Goal: Task Accomplishment & Management: Use online tool/utility

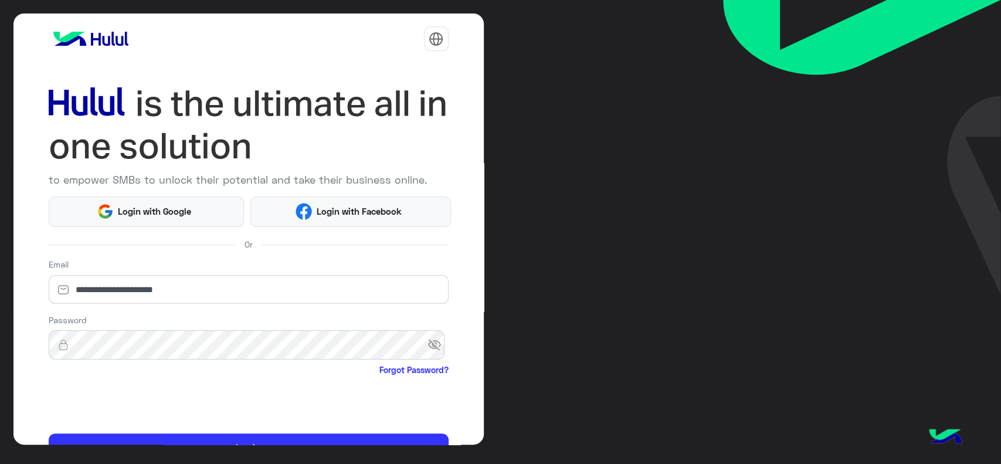
click at [76, 405] on html "**********" at bounding box center [500, 232] width 1001 height 464
click at [67, 399] on html "**********" at bounding box center [500, 232] width 1001 height 464
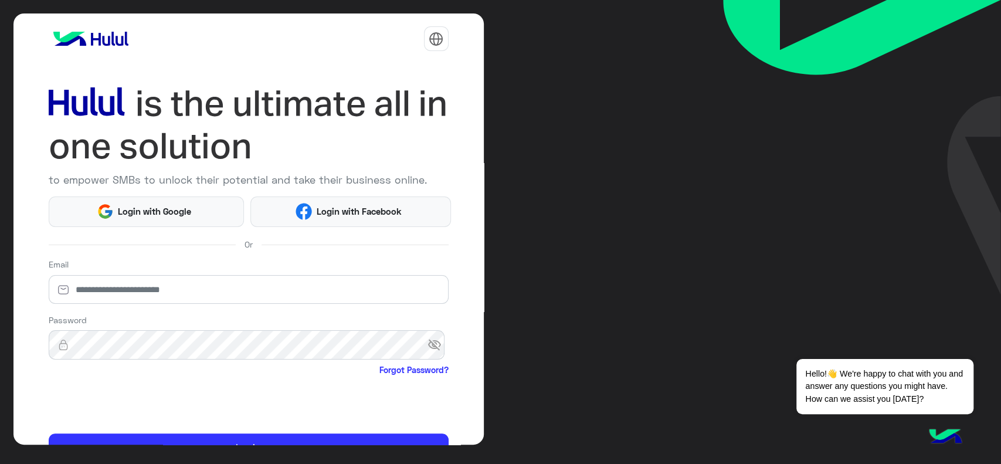
scroll to position [62, 0]
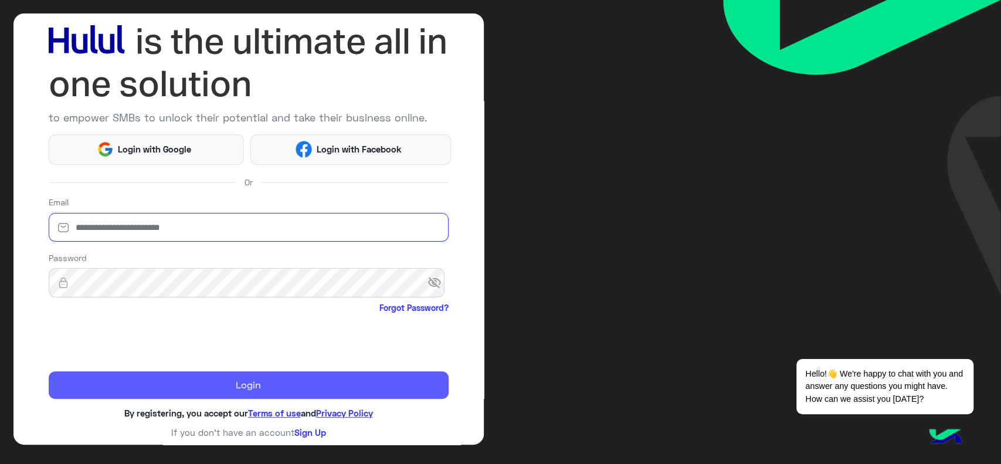
type input "**********"
click at [81, 386] on button "Login" at bounding box center [249, 385] width 400 height 28
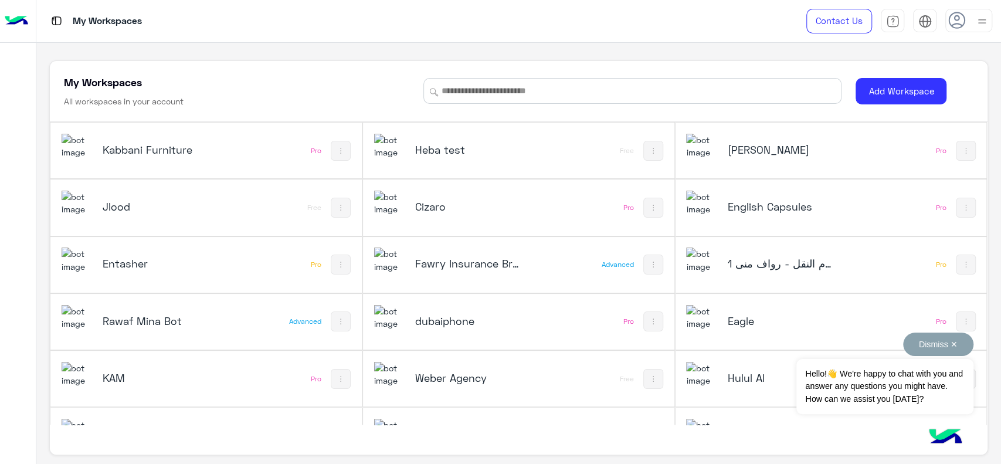
click at [930, 350] on button "Dismiss ✕" at bounding box center [938, 343] width 70 height 23
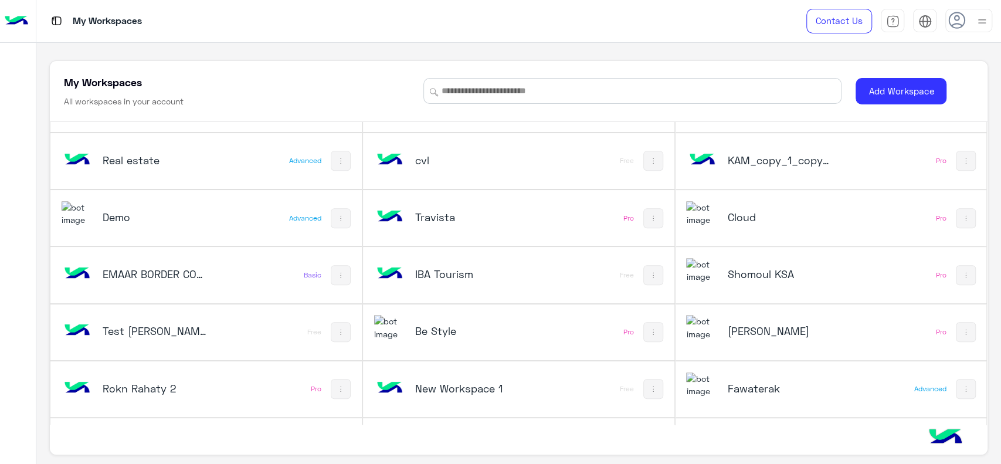
scroll to position [550, 0]
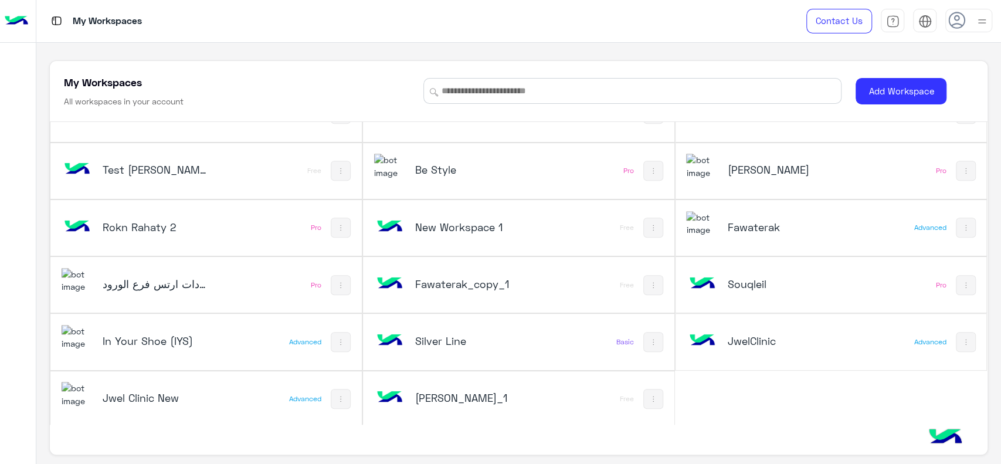
click at [190, 400] on h5 "Jwel Clinic New" at bounding box center [155, 397] width 104 height 14
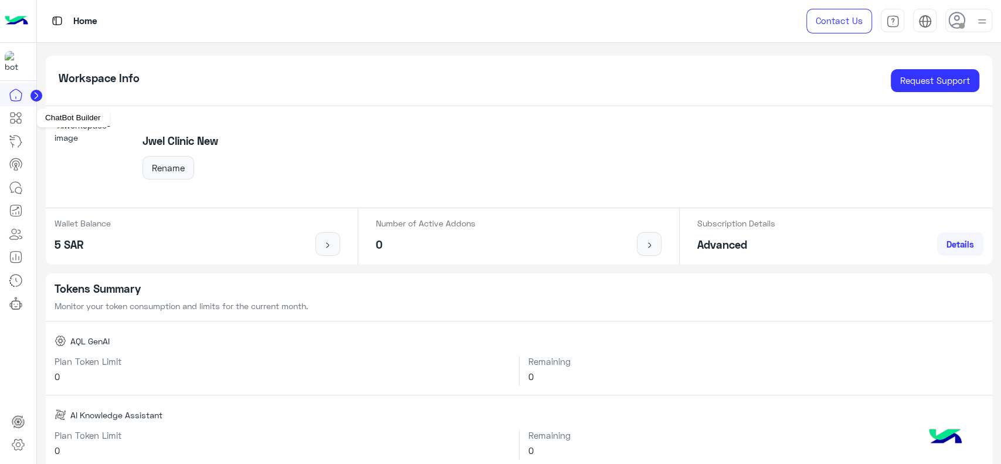
click at [23, 126] on link at bounding box center [16, 117] width 32 height 23
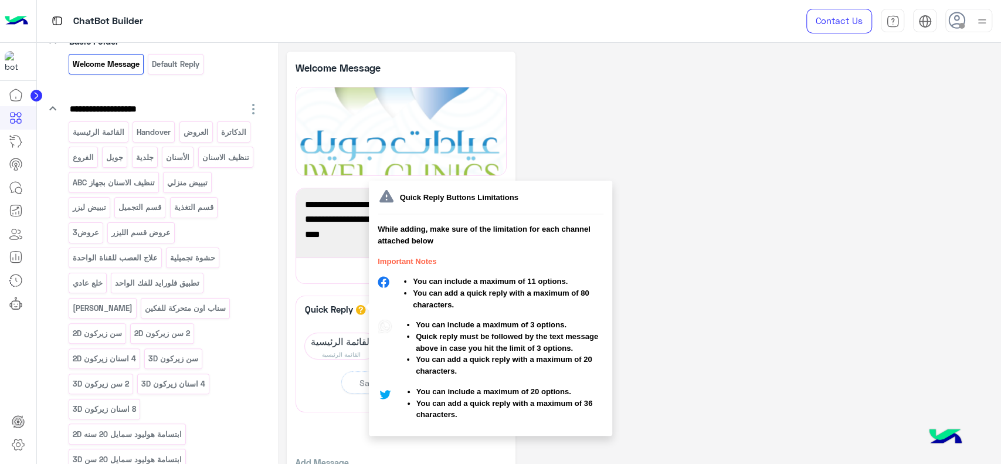
scroll to position [61, 0]
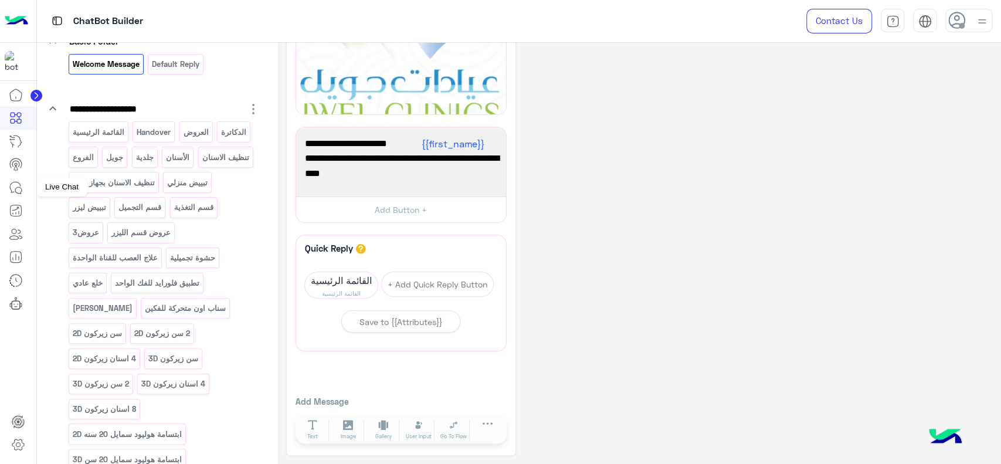
click at [18, 187] on icon at bounding box center [16, 188] width 14 height 14
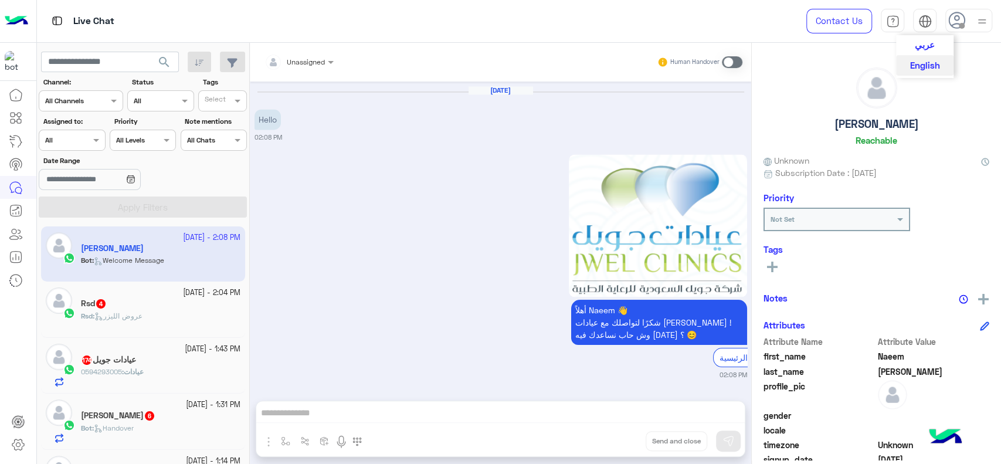
click at [925, 46] on span "عربي" at bounding box center [925, 44] width 20 height 11
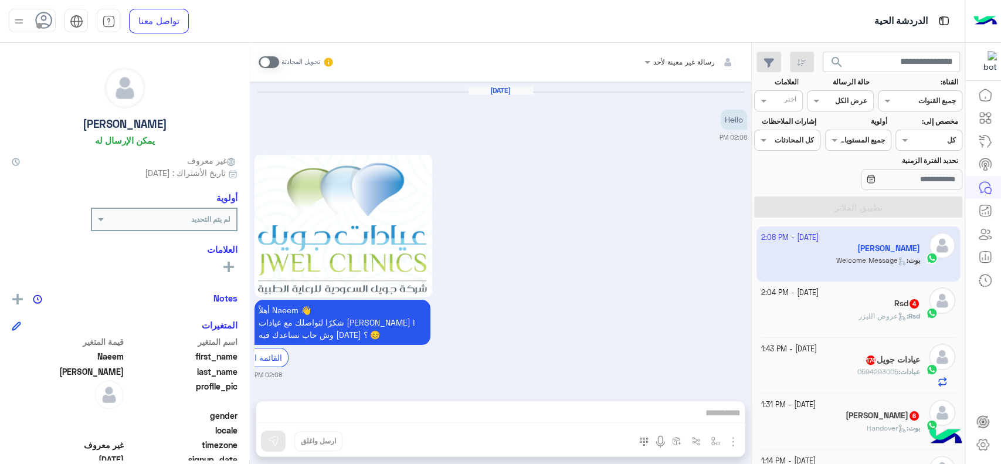
scroll to position [25, 0]
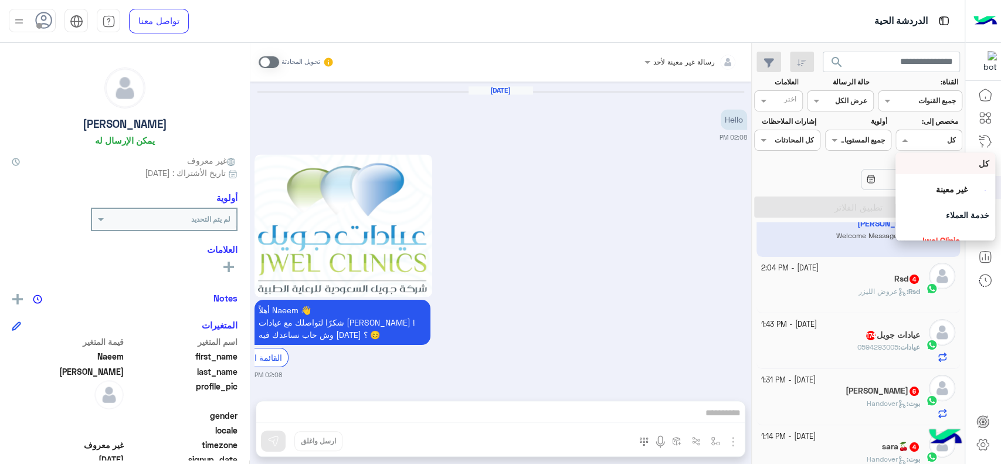
click at [915, 143] on div "Assigned on كل" at bounding box center [936, 140] width 50 height 11
click at [939, 208] on div "خدمة العملاء" at bounding box center [945, 215] width 100 height 22
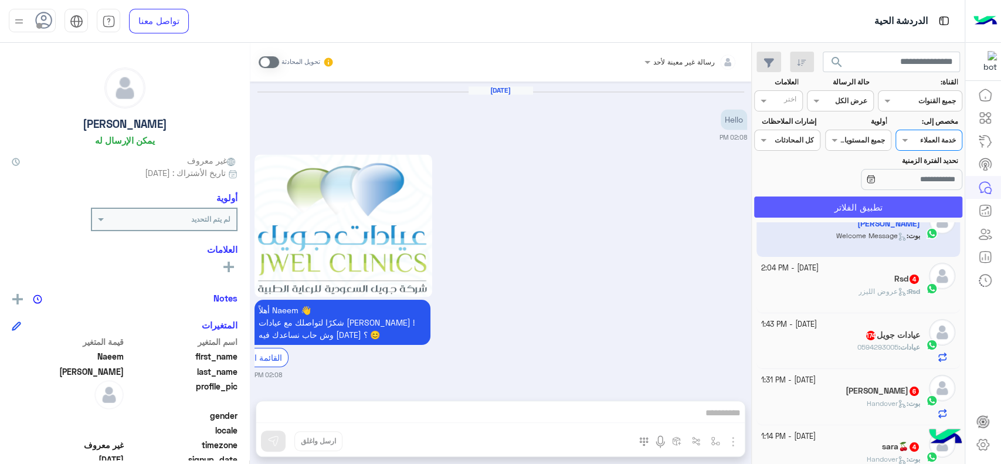
click at [913, 208] on button "تطبيق الفلاتر" at bounding box center [858, 206] width 208 height 21
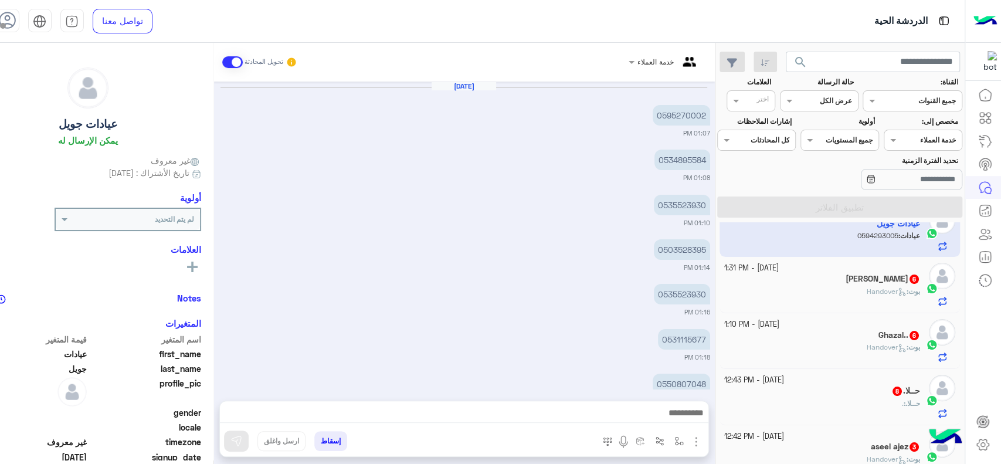
scroll to position [732, 0]
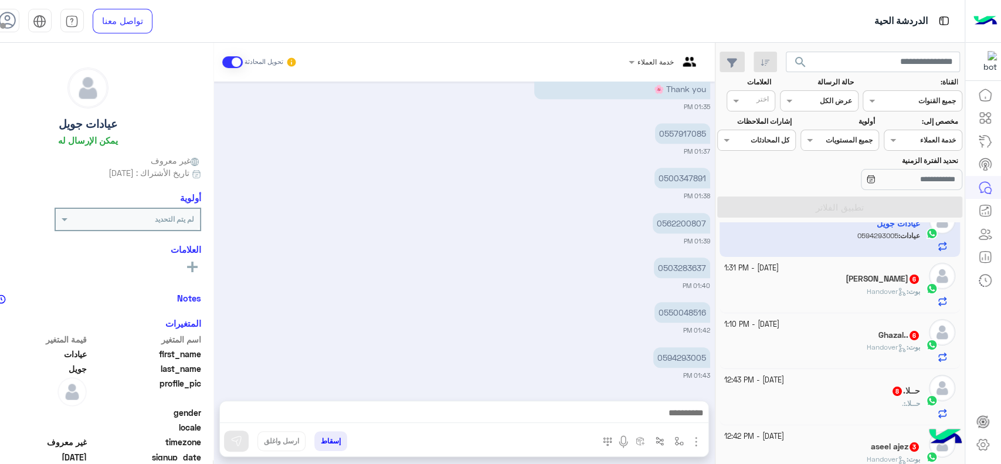
click at [870, 322] on div "25 September - 1:10 PM" at bounding box center [822, 324] width 196 height 11
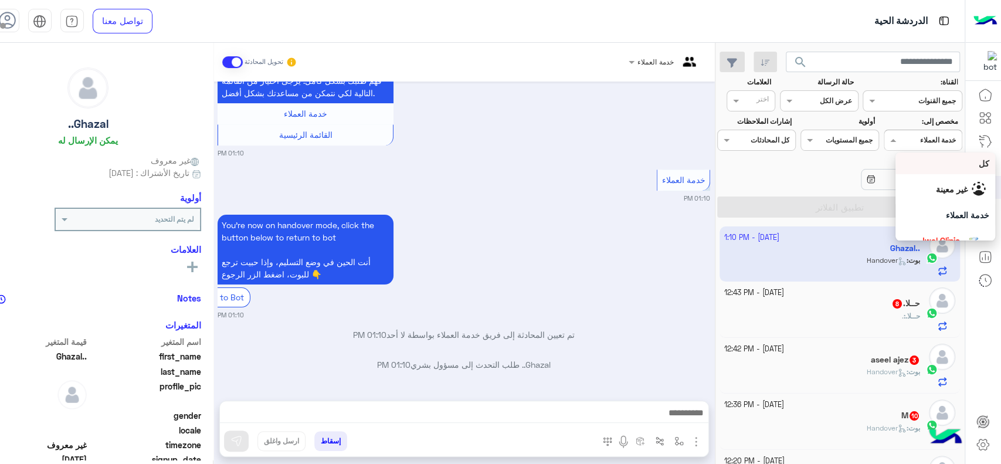
click at [899, 143] on span at bounding box center [891, 140] width 15 height 12
click at [928, 217] on div "Heba Elmahdy" at bounding box center [938, 225] width 87 height 21
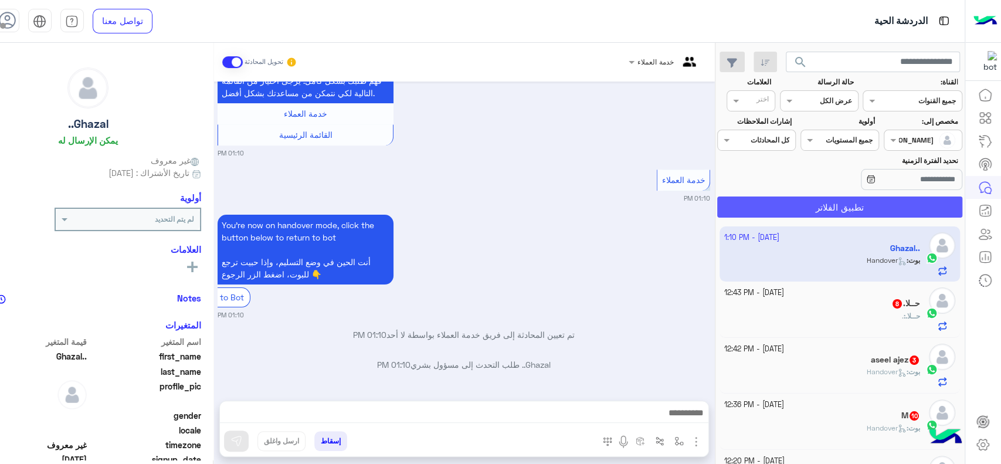
click at [896, 215] on button "تطبيق الفلاتر" at bounding box center [839, 206] width 245 height 21
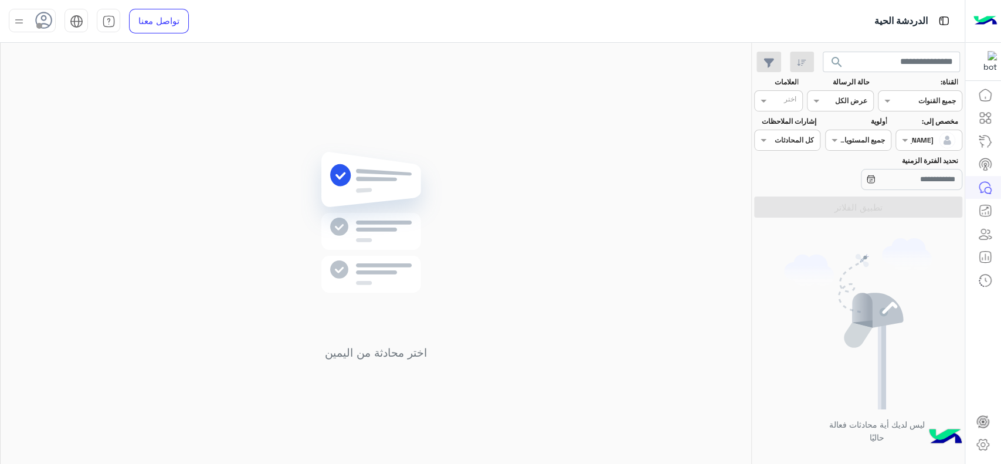
click at [872, 276] on img at bounding box center [858, 323] width 148 height 171
click at [903, 139] on span at bounding box center [903, 140] width 15 height 12
click at [924, 167] on div "كل" at bounding box center [945, 163] width 88 height 12
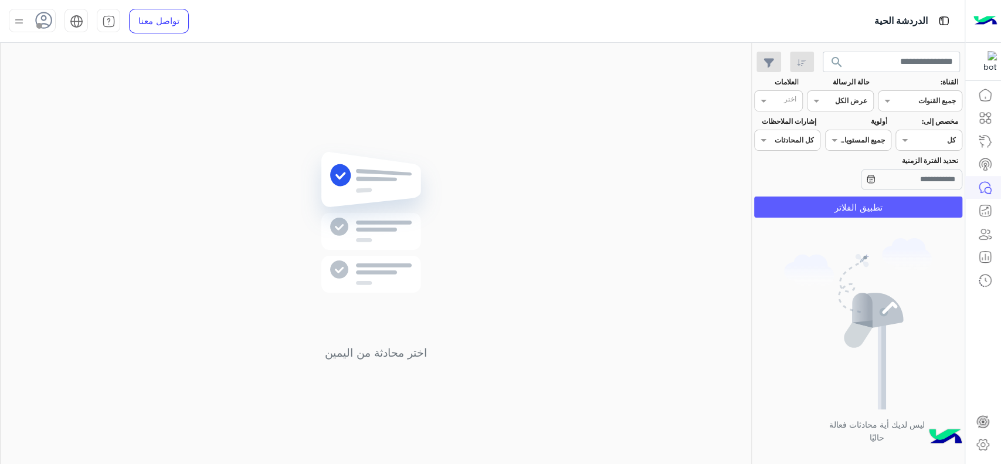
click at [892, 212] on button "تطبيق الفلاتر" at bounding box center [858, 206] width 208 height 21
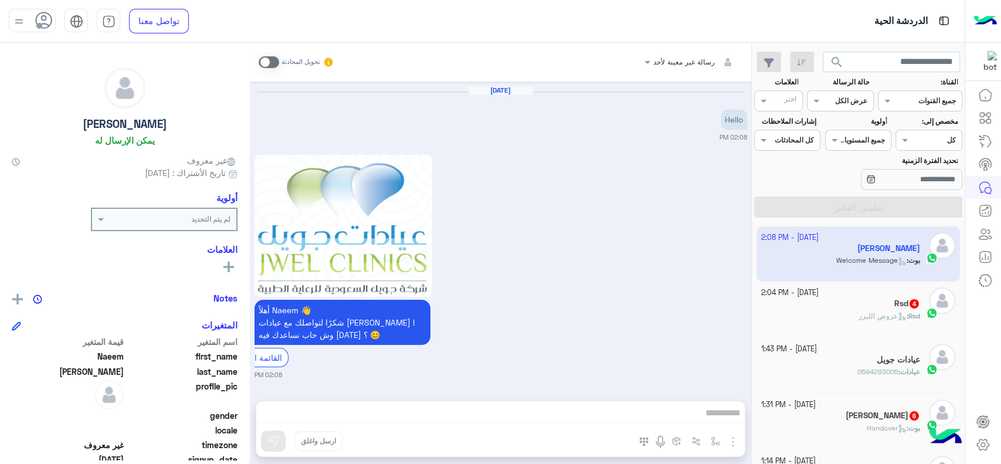
click at [841, 307] on div "Rsd 4" at bounding box center [840, 304] width 159 height 12
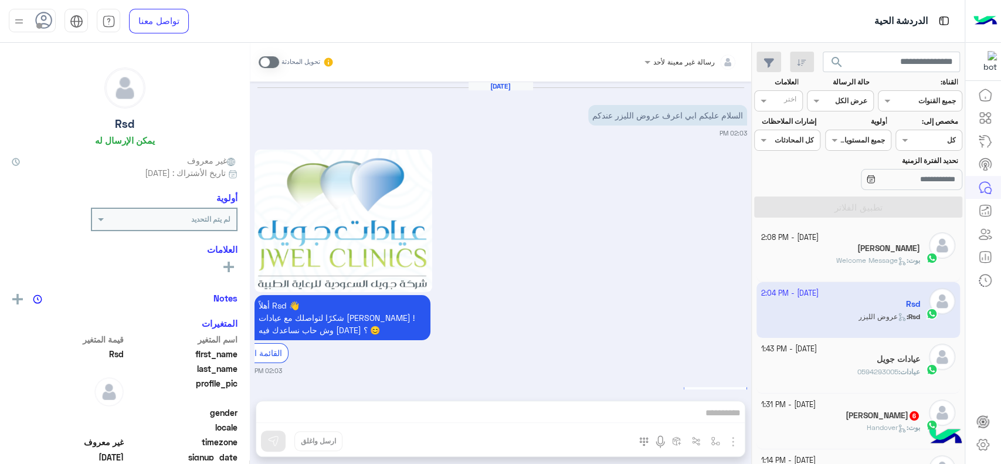
scroll to position [287, 0]
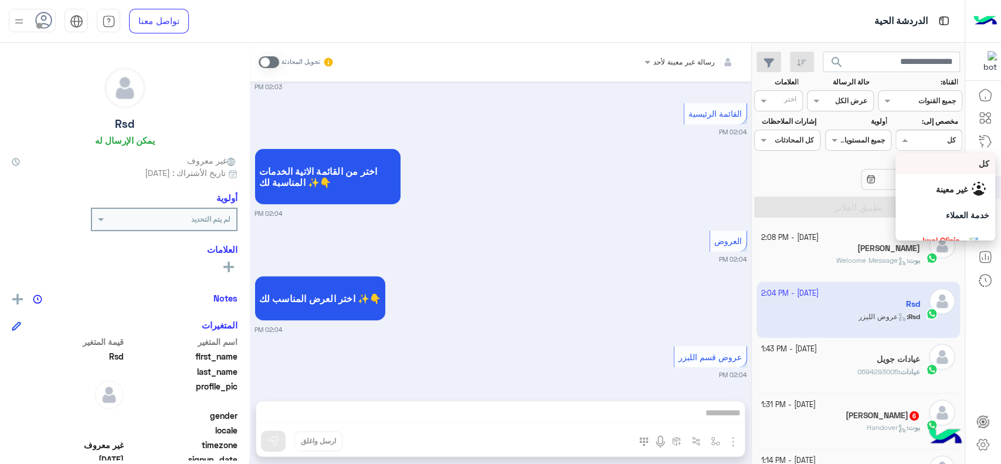
click at [920, 141] on div at bounding box center [928, 138] width 65 height 11
click at [935, 184] on div "Taymaa Alkassem" at bounding box center [938, 177] width 87 height 21
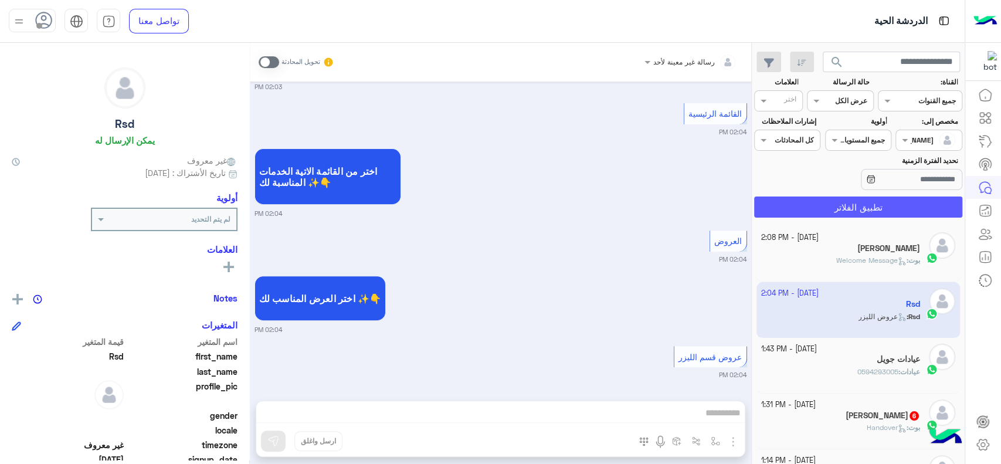
click at [897, 205] on button "تطبيق الفلاتر" at bounding box center [858, 206] width 208 height 21
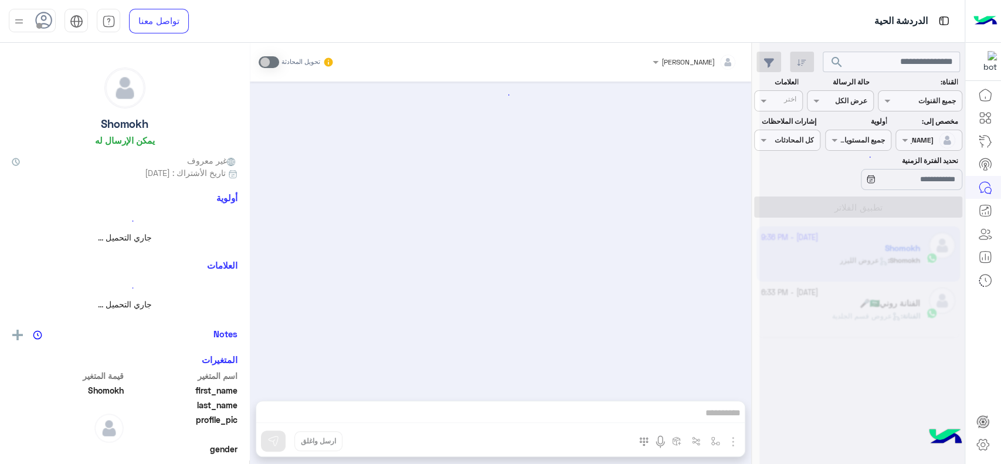
scroll to position [413, 0]
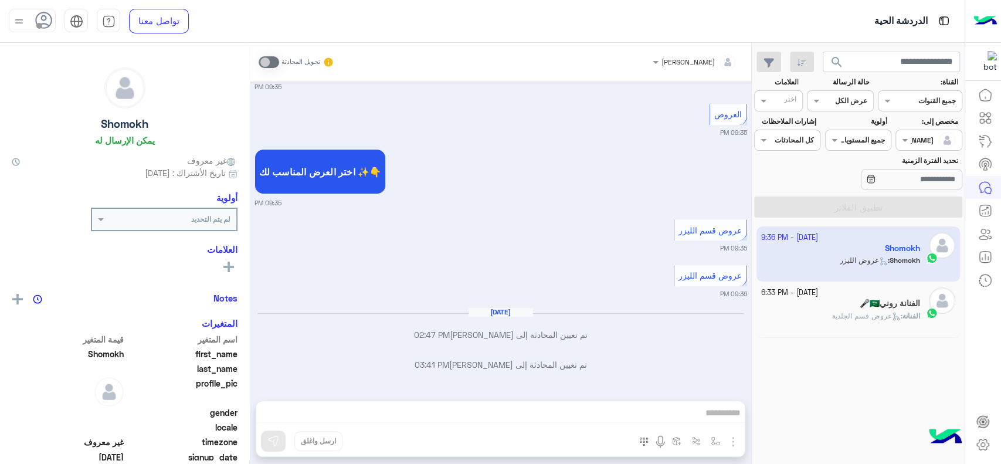
click at [880, 252] on app-inbox-user "19 September - 9:36 PM Shomokh Shomokh : عروض الليزر" at bounding box center [858, 253] width 204 height 55
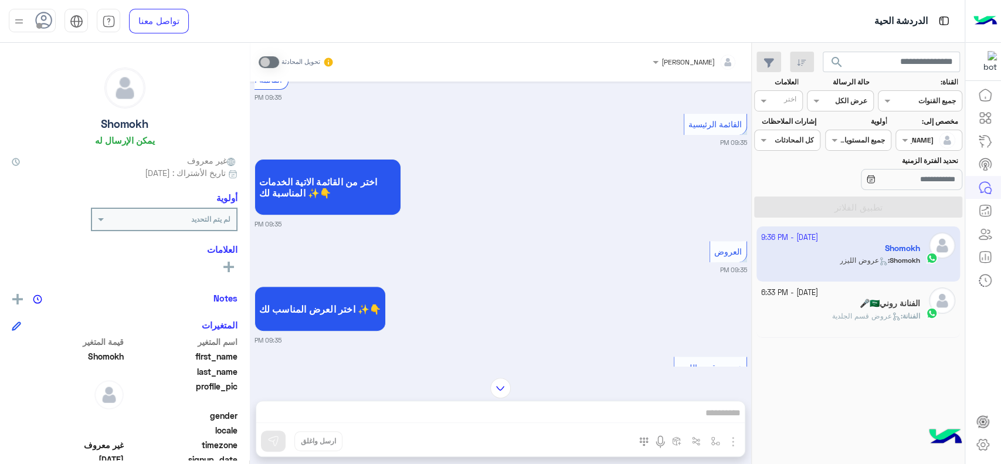
scroll to position [272, 0]
click at [986, 100] on icon at bounding box center [985, 95] width 14 height 14
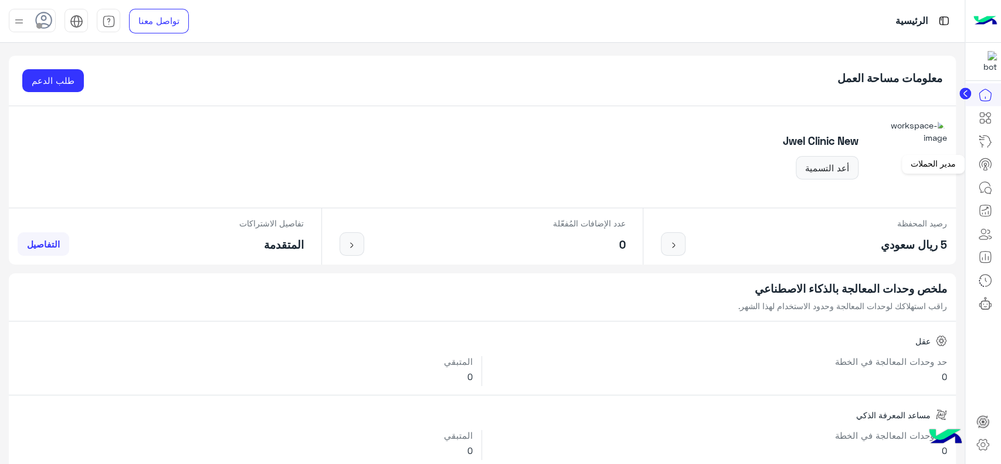
click at [986, 167] on icon at bounding box center [985, 167] width 4 height 5
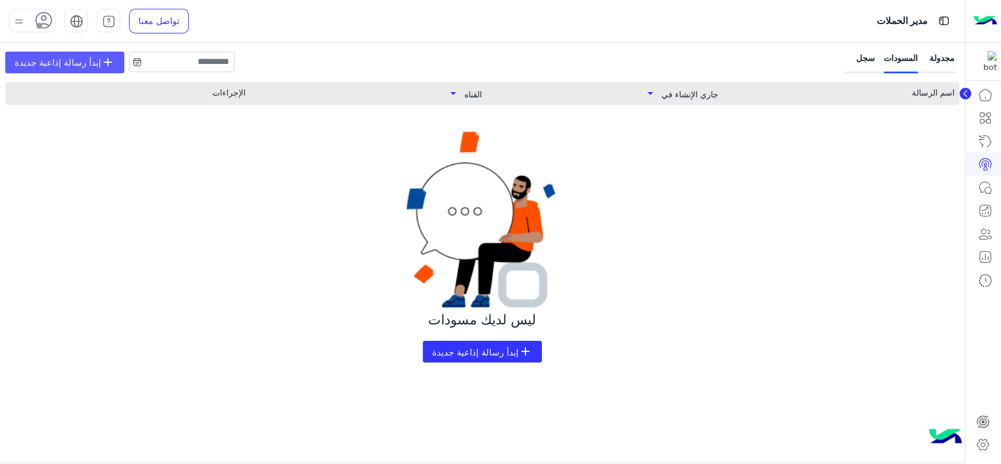
click at [92, 63] on span "إبدأ رسالة إذاعية جديدة" at bounding box center [58, 62] width 86 height 13
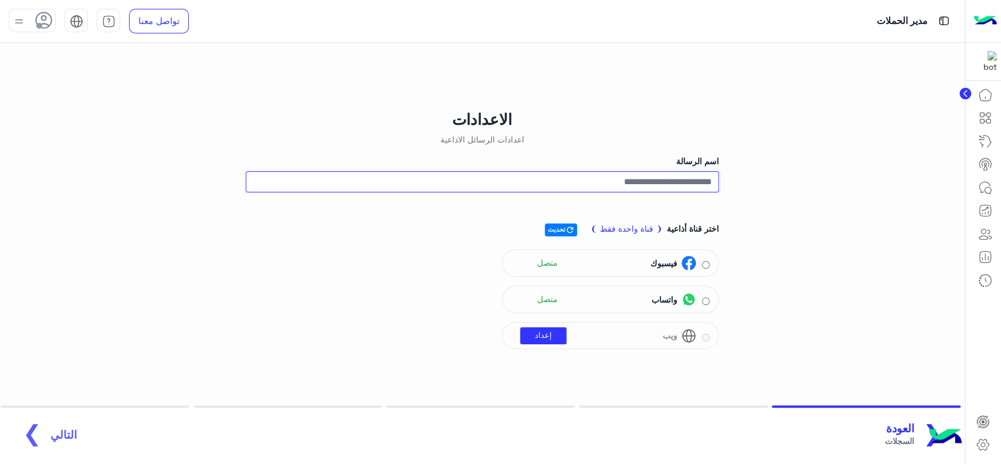
click at [633, 181] on input "اسم الرسالة" at bounding box center [482, 181] width 473 height 21
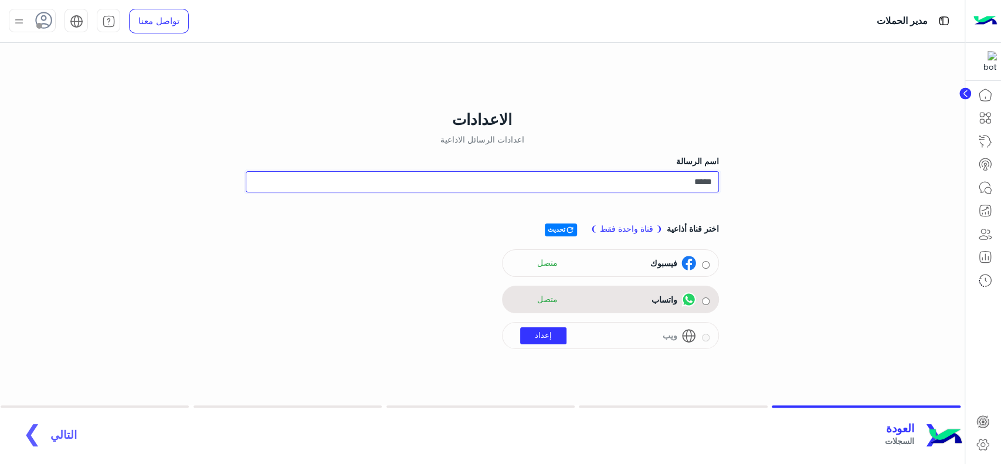
type input "*****"
click at [643, 302] on div "واتساب متصل" at bounding box center [603, 300] width 185 height 18
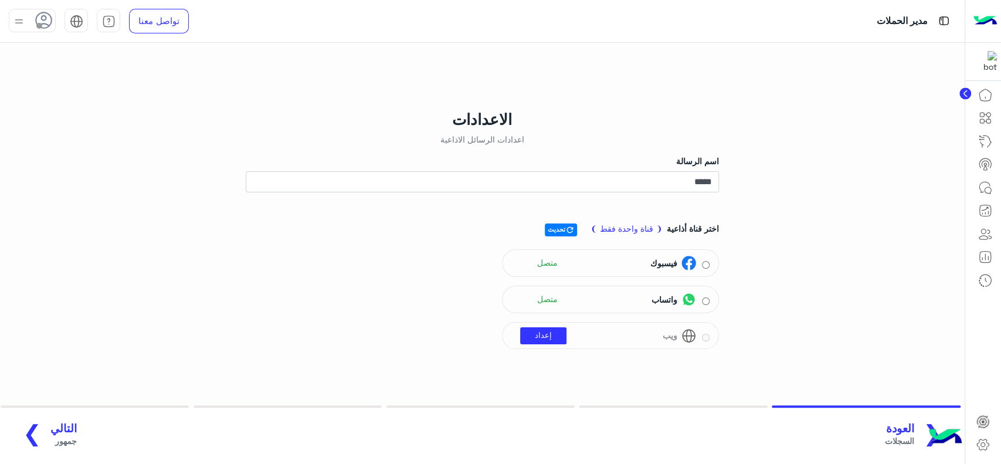
click at [50, 436] on span "جمهور" at bounding box center [63, 440] width 26 height 12
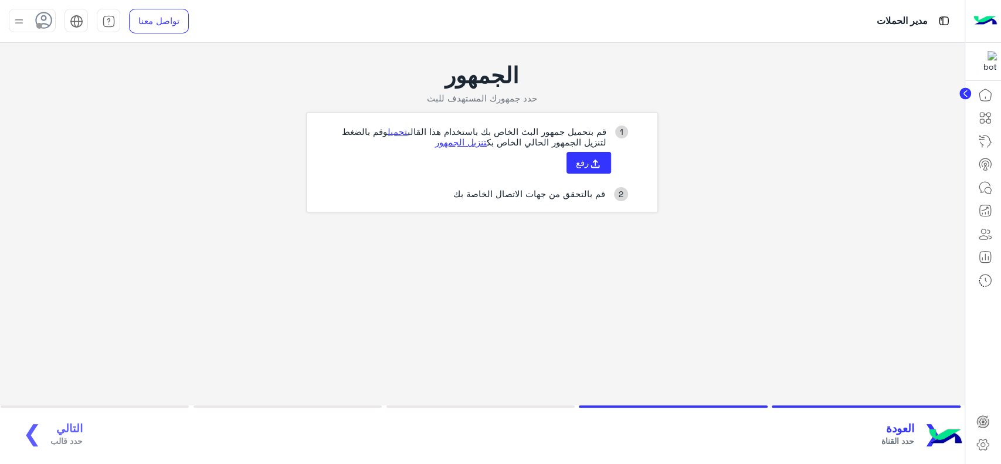
click at [399, 136] on link "تحميل" at bounding box center [398, 131] width 20 height 11
click at [586, 160] on span "رفع" at bounding box center [582, 162] width 13 height 11
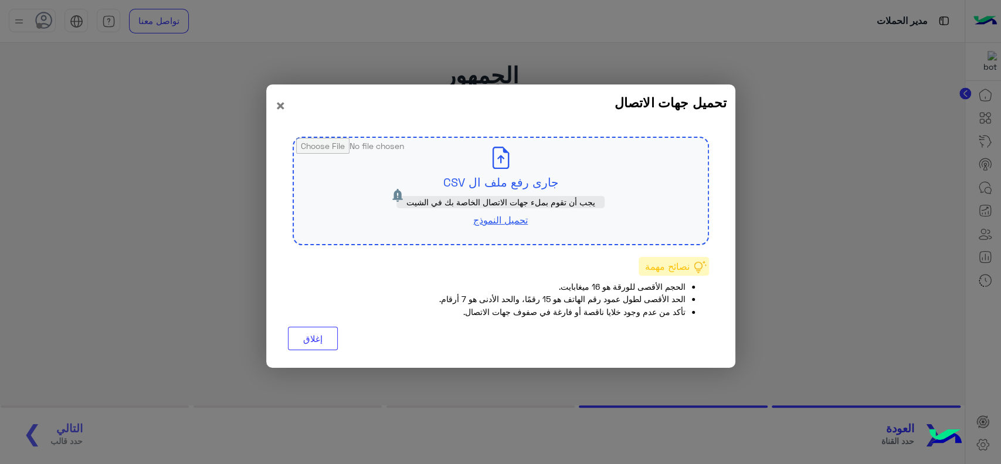
click at [481, 185] on input "file" at bounding box center [501, 191] width 414 height 106
type input "**********"
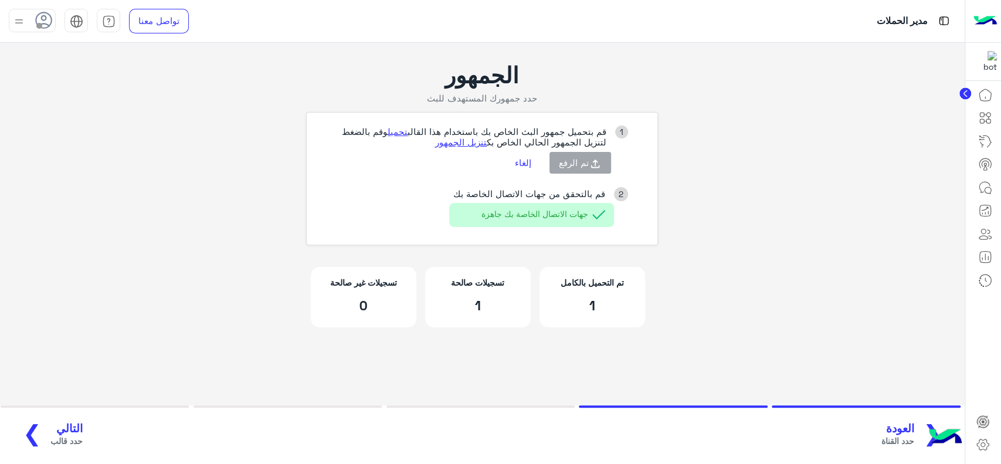
click at [52, 427] on span "التالي" at bounding box center [66, 428] width 32 height 13
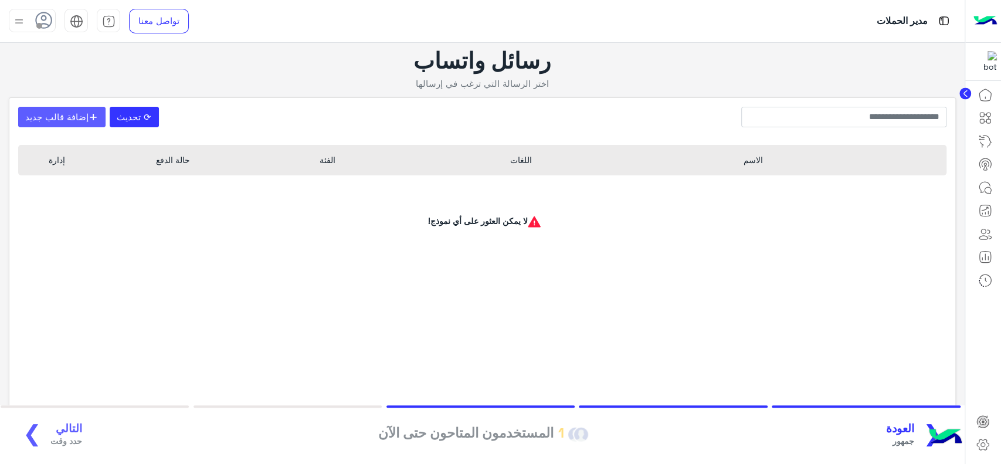
click at [69, 111] on button "+ إضافة قالب جديد" at bounding box center [61, 117] width 87 height 21
click at [966, 96] on icon at bounding box center [964, 94] width 3 height 6
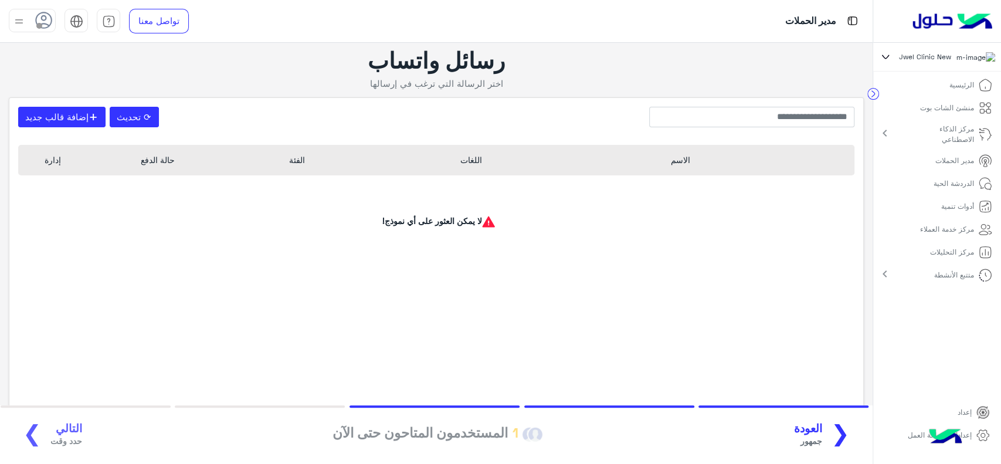
click at [883, 62] on icon at bounding box center [885, 57] width 13 height 14
click at [938, 75] on span "Be Style" at bounding box center [924, 69] width 28 height 11
click at [952, 163] on p "مدير الحملات" at bounding box center [954, 160] width 39 height 11
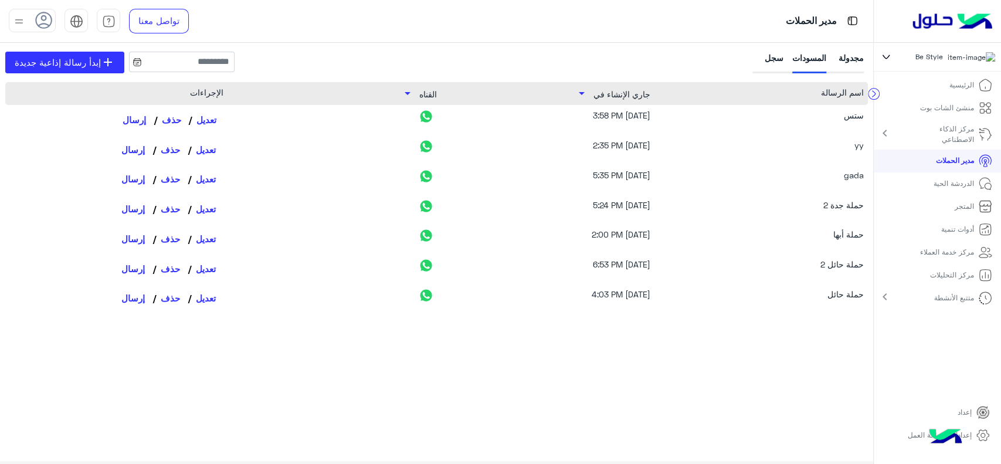
click at [201, 123] on link "تعديل" at bounding box center [205, 120] width 35 height 20
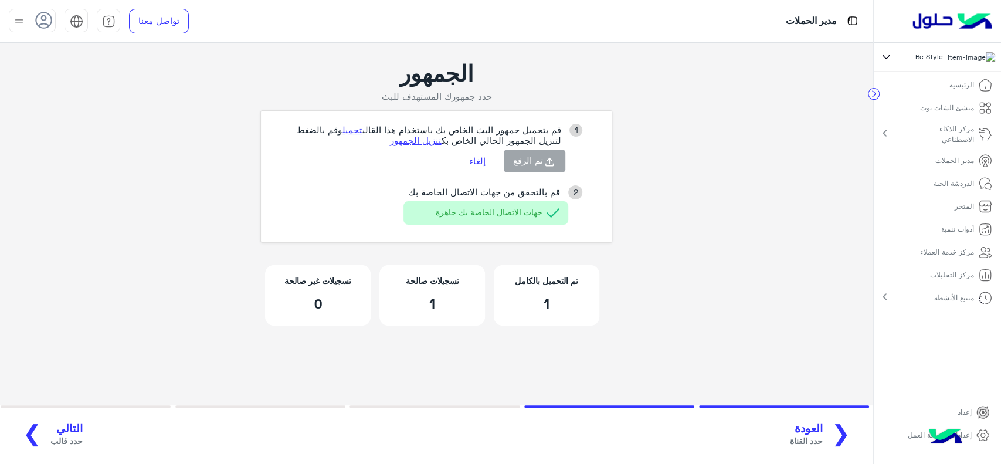
click at [50, 436] on span "حدد قالب" at bounding box center [66, 440] width 32 height 12
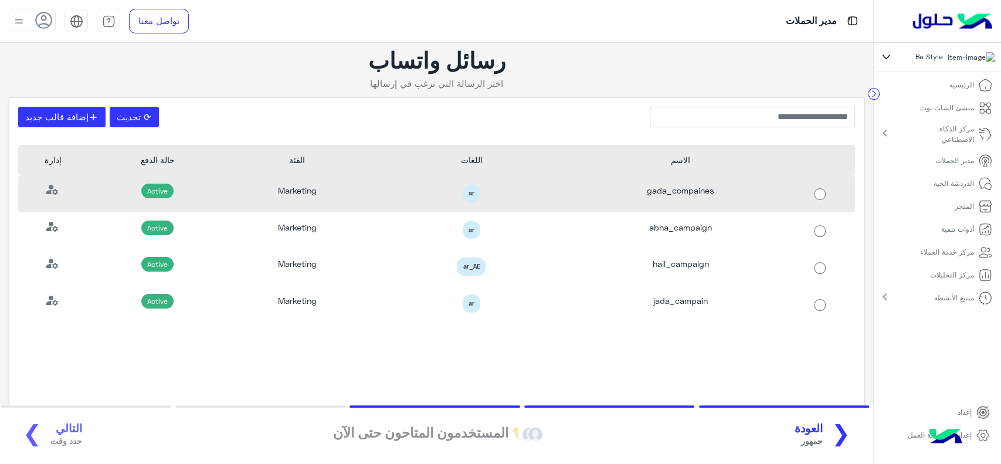
click at [668, 198] on div "gada_compaines" at bounding box center [680, 193] width 209 height 37
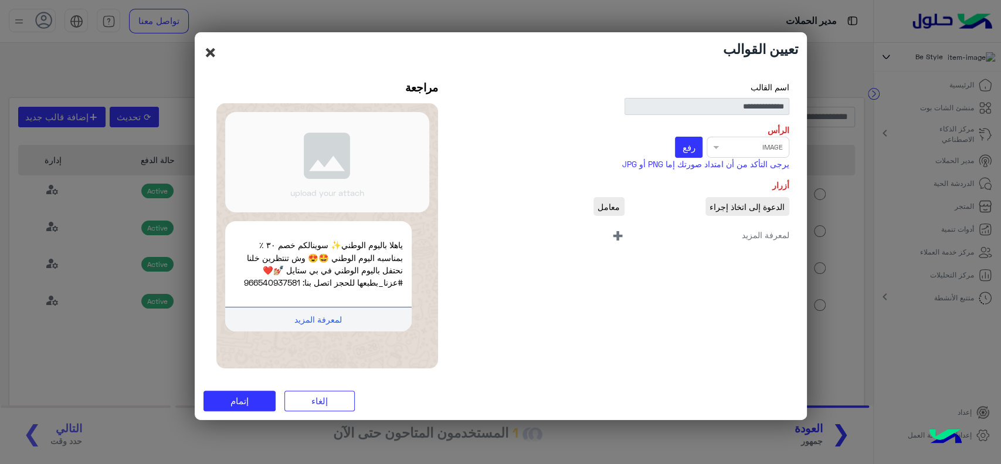
click at [206, 48] on button "×" at bounding box center [210, 52] width 14 height 22
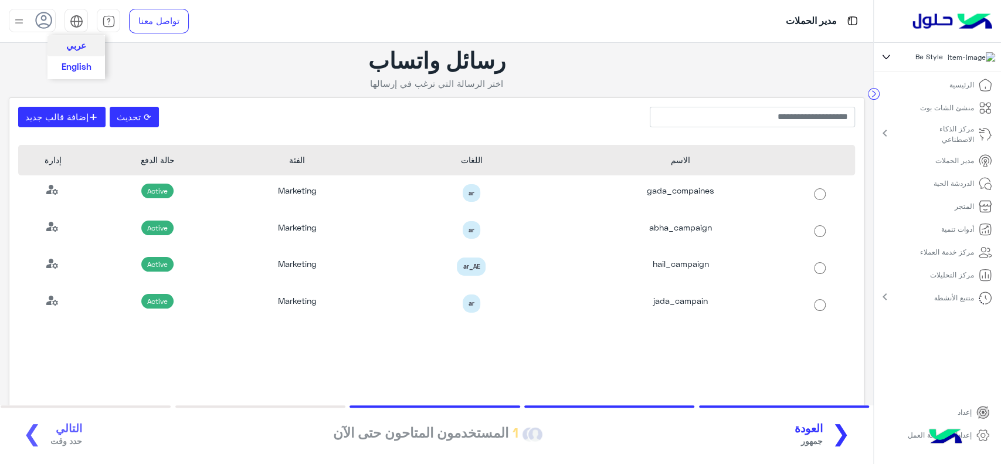
click at [86, 22] on div "عربي English" at bounding box center [75, 20] width 23 height 23
click at [86, 63] on span "English" at bounding box center [77, 65] width 30 height 11
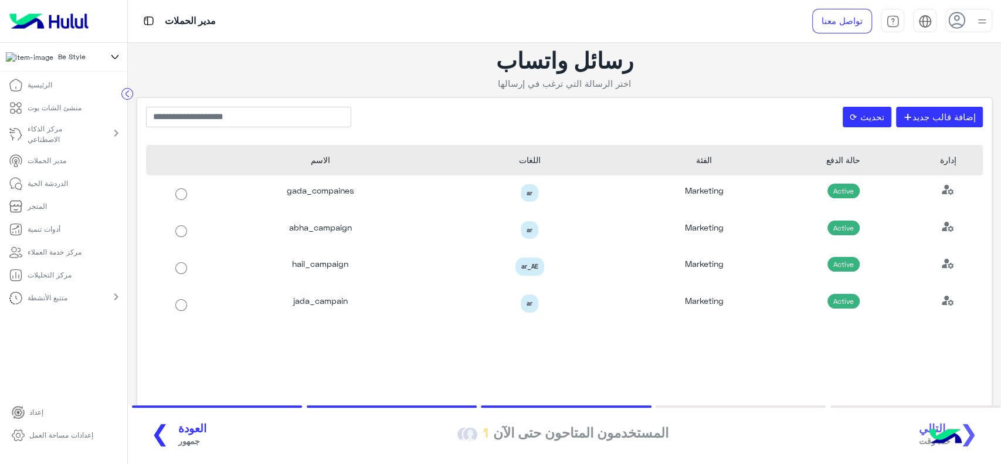
click at [42, 28] on img at bounding box center [49, 21] width 89 height 25
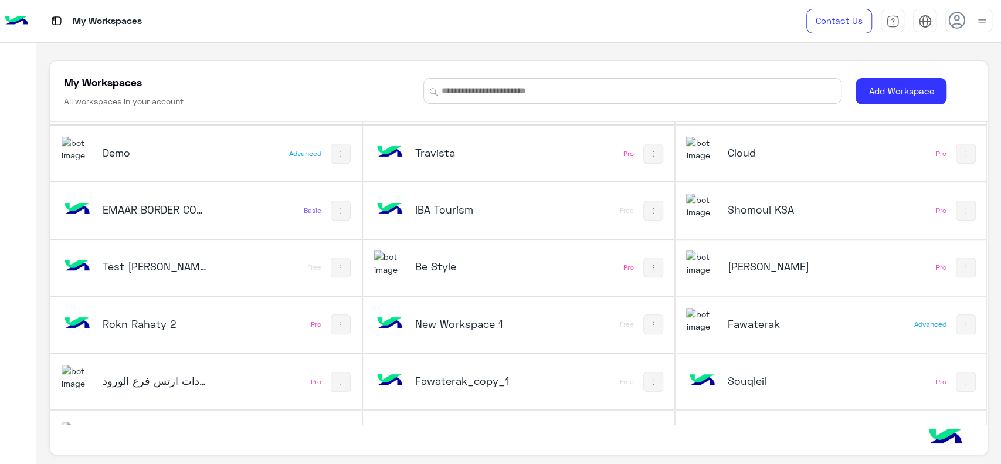
scroll to position [550, 0]
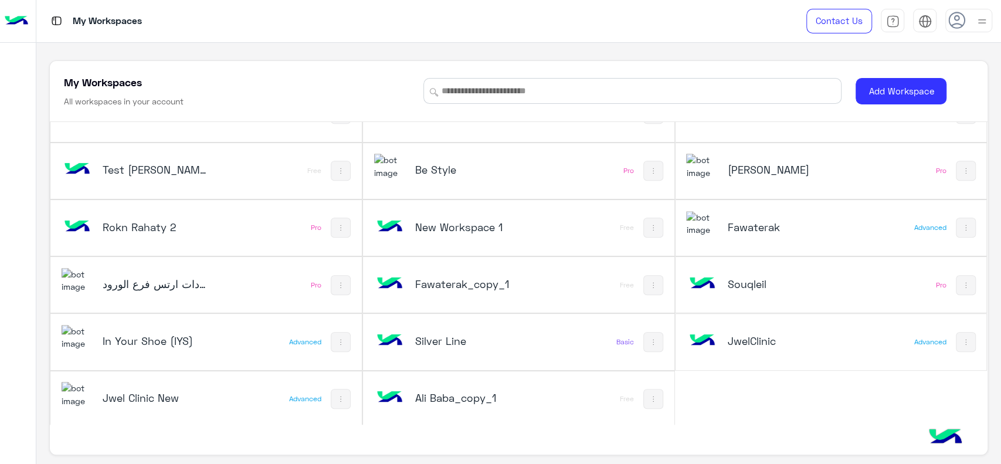
click at [752, 292] on div "Souqleil" at bounding box center [773, 285] width 174 height 34
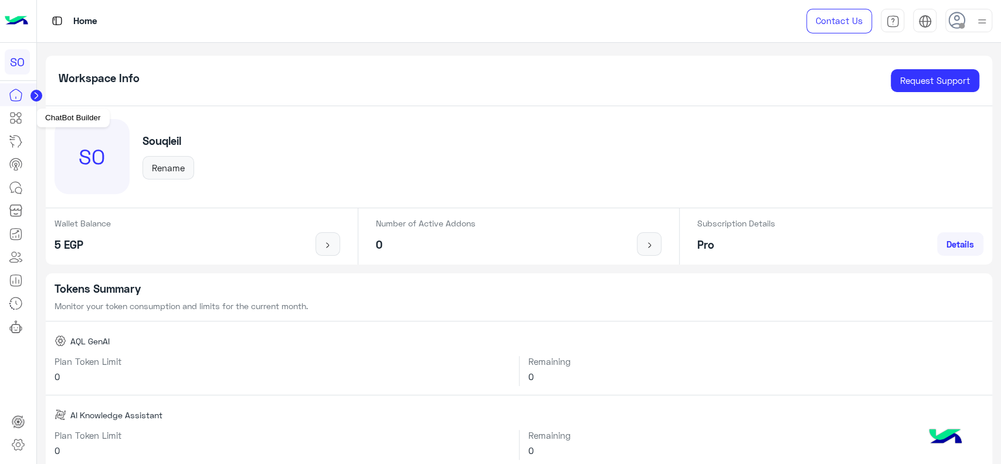
click at [22, 118] on icon at bounding box center [16, 118] width 14 height 14
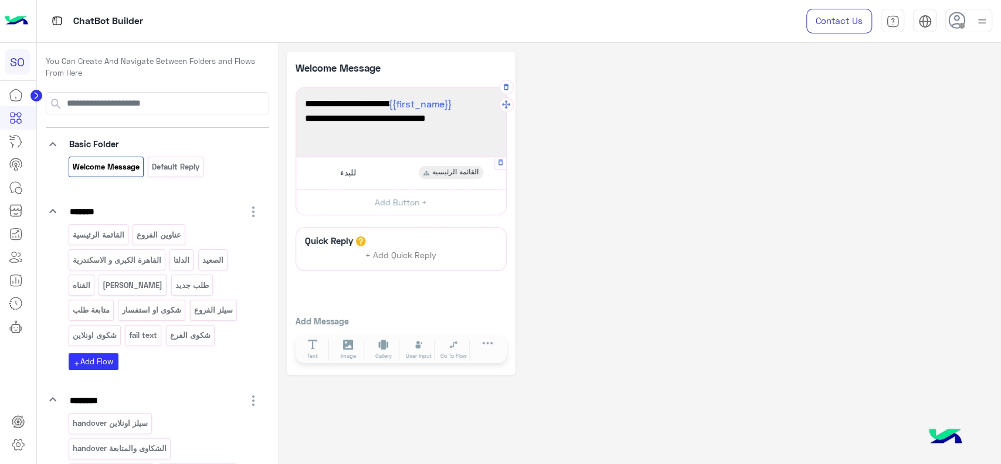
click at [382, 167] on div "للبدء القائمة الرئيسية" at bounding box center [400, 172] width 201 height 23
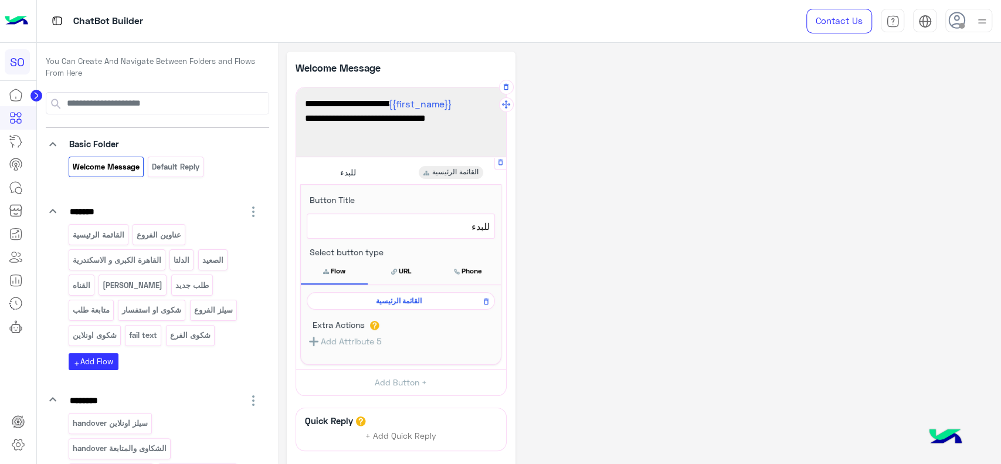
click at [385, 298] on span "القائمة الرئيسية" at bounding box center [398, 301] width 171 height 11
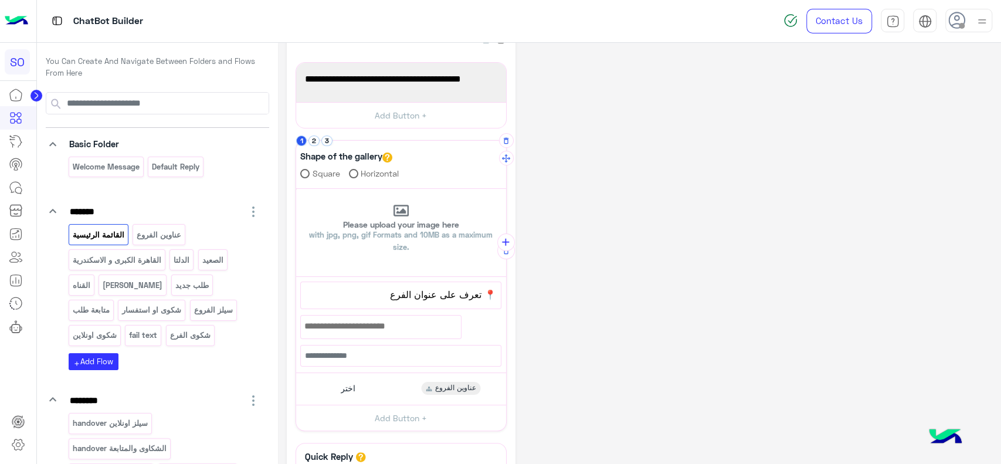
scroll to position [34, 0]
click at [313, 137] on button "2" at bounding box center [313, 140] width 11 height 11
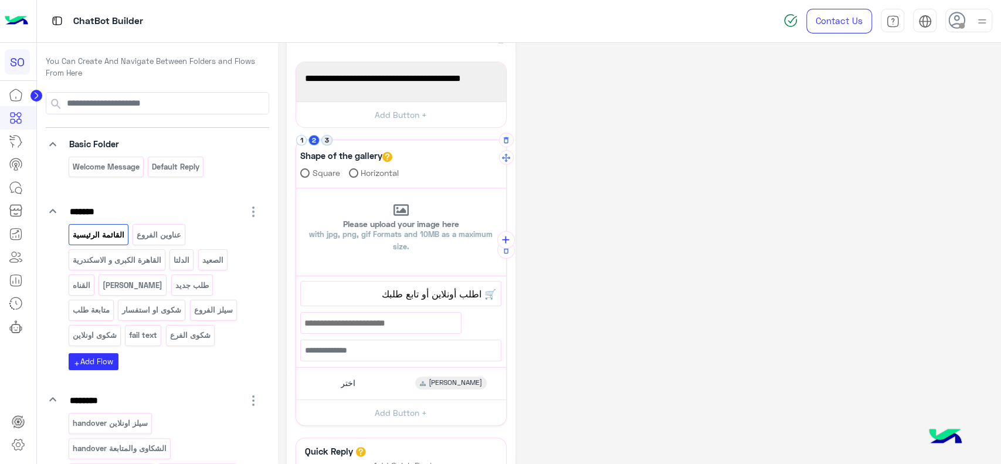
click at [328, 138] on button "3" at bounding box center [326, 140] width 11 height 11
click at [313, 142] on button "2" at bounding box center [313, 140] width 11 height 11
